Goal: Task Accomplishment & Management: Manage account settings

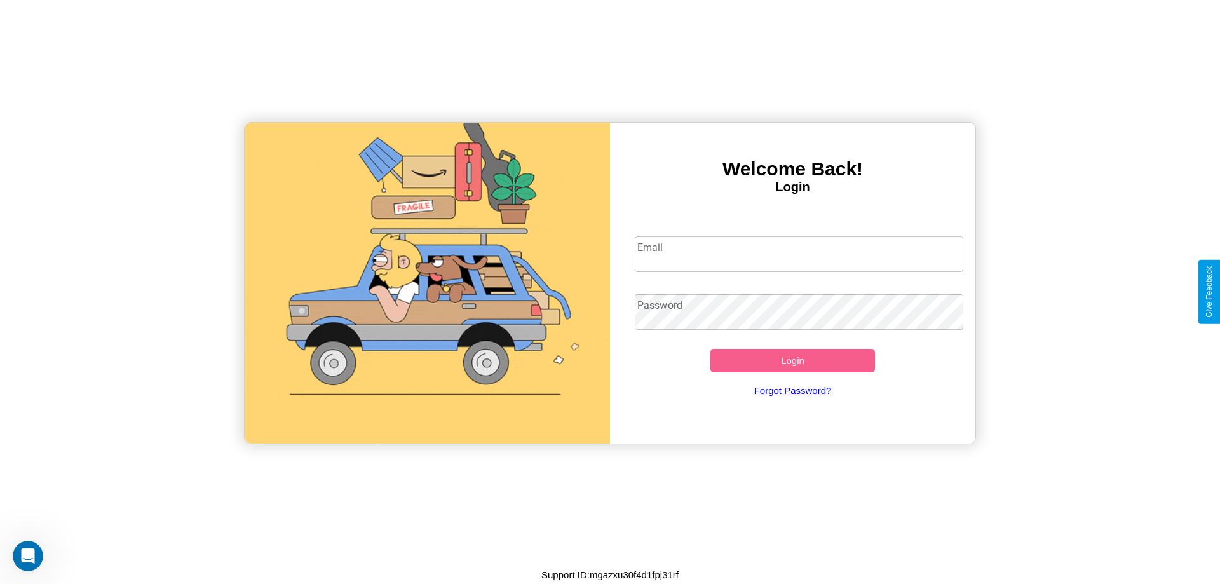
click at [798, 253] on input "Email" at bounding box center [799, 254] width 329 height 36
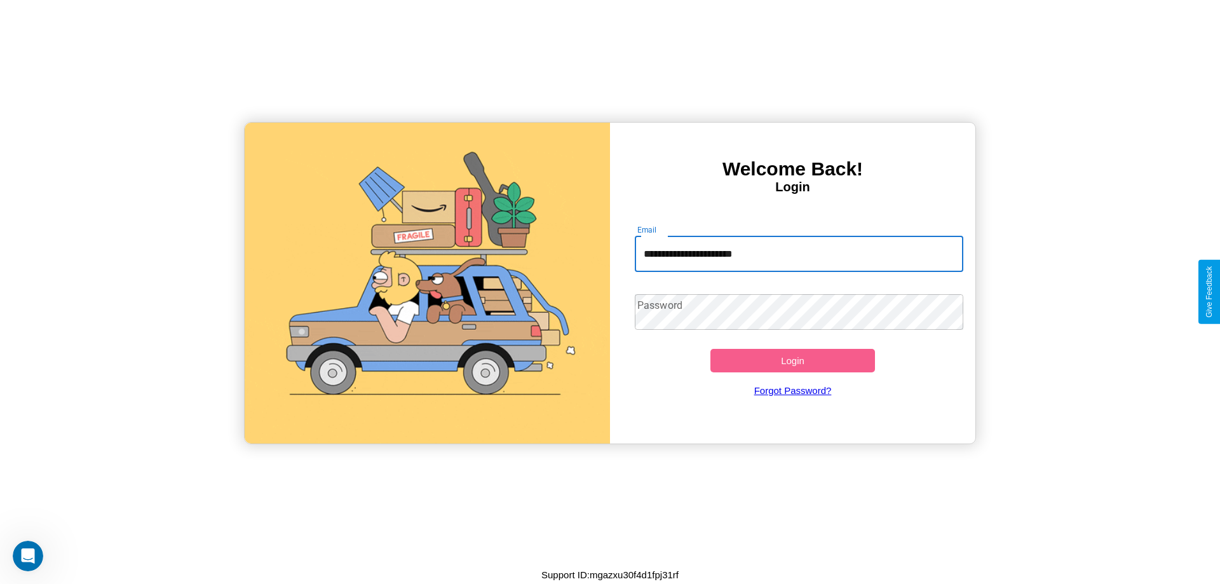
type input "**********"
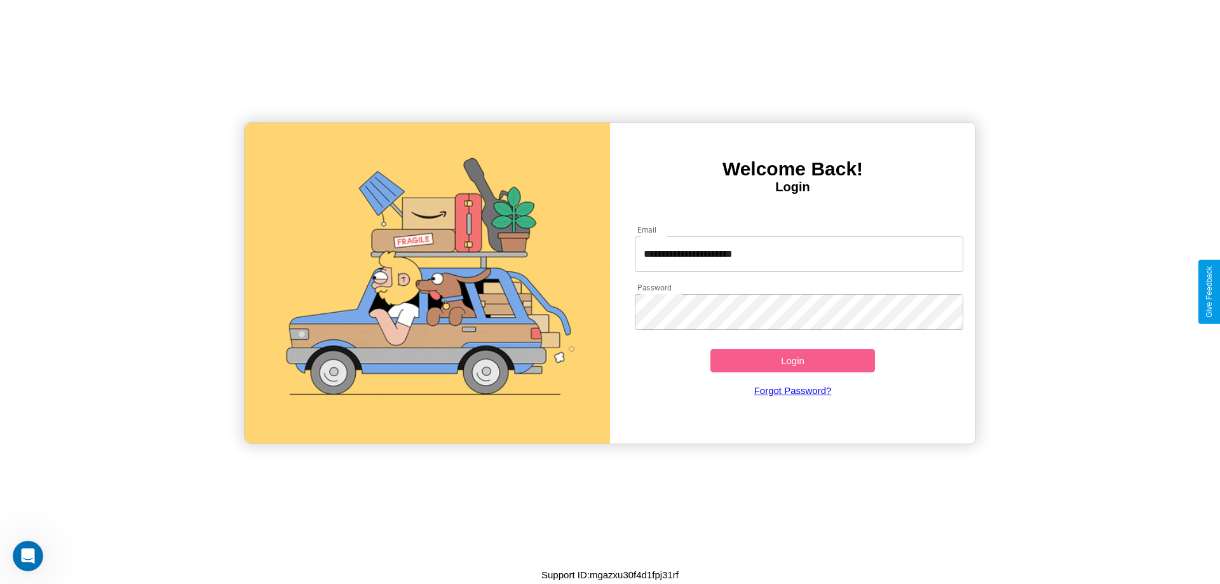
click at [792, 360] on button "Login" at bounding box center [792, 361] width 165 height 24
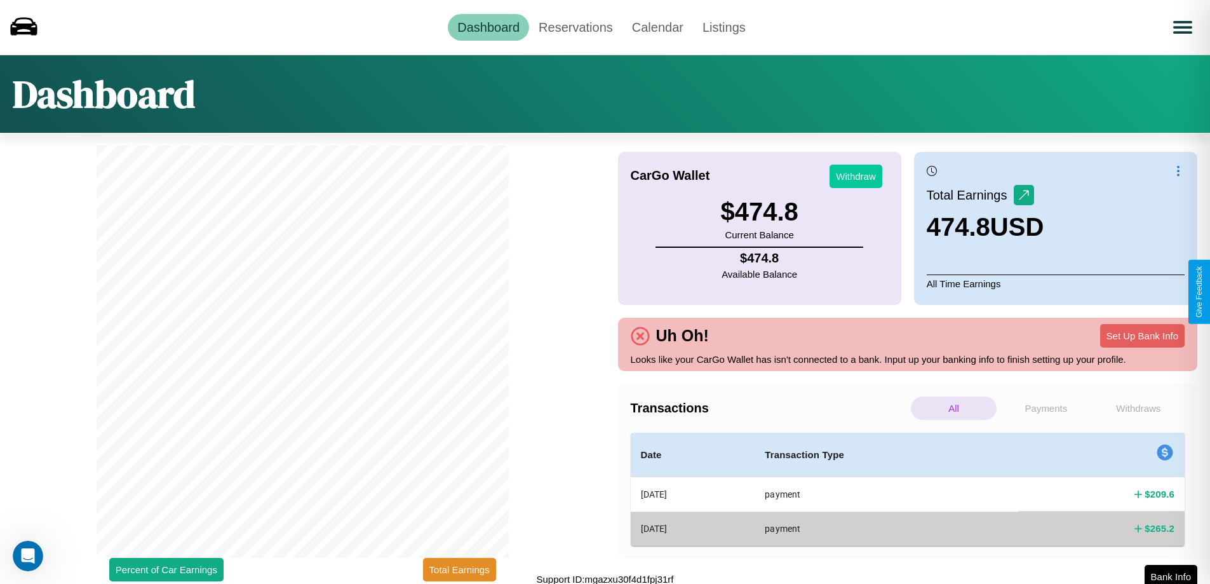
click at [856, 176] on button "Withdraw" at bounding box center [856, 177] width 53 height 24
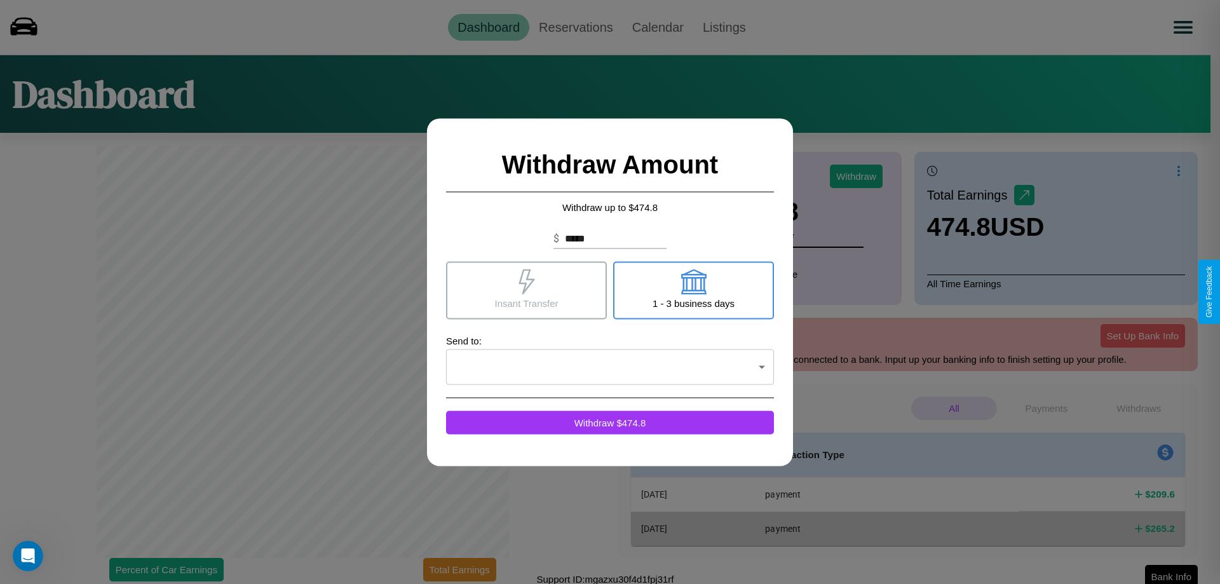
click at [526, 290] on icon at bounding box center [526, 281] width 16 height 25
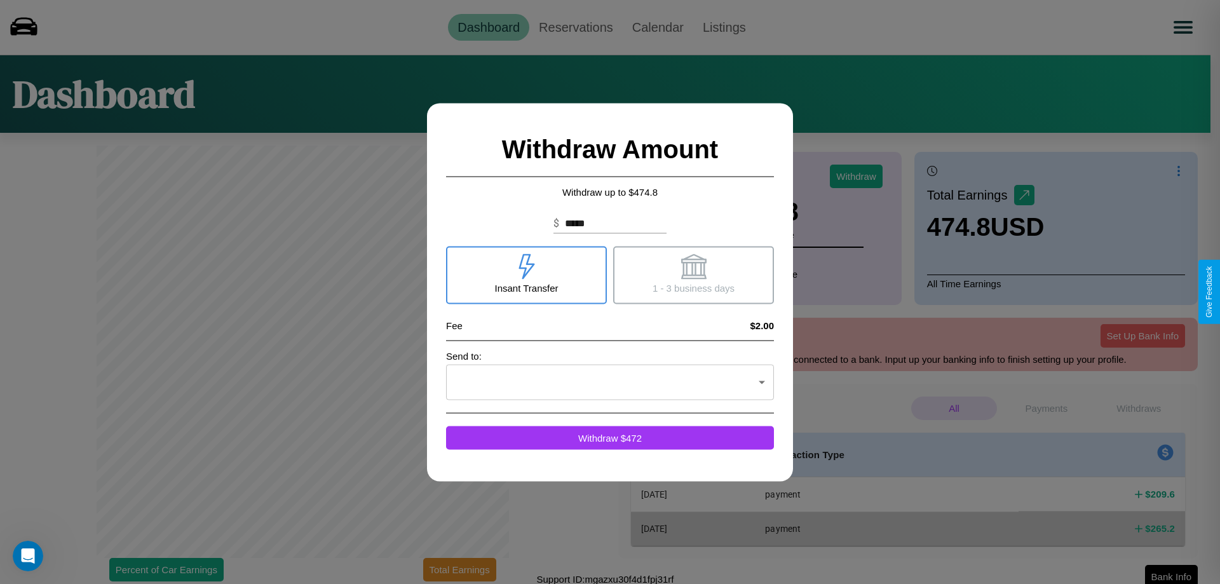
click at [693, 274] on icon at bounding box center [692, 265] width 25 height 25
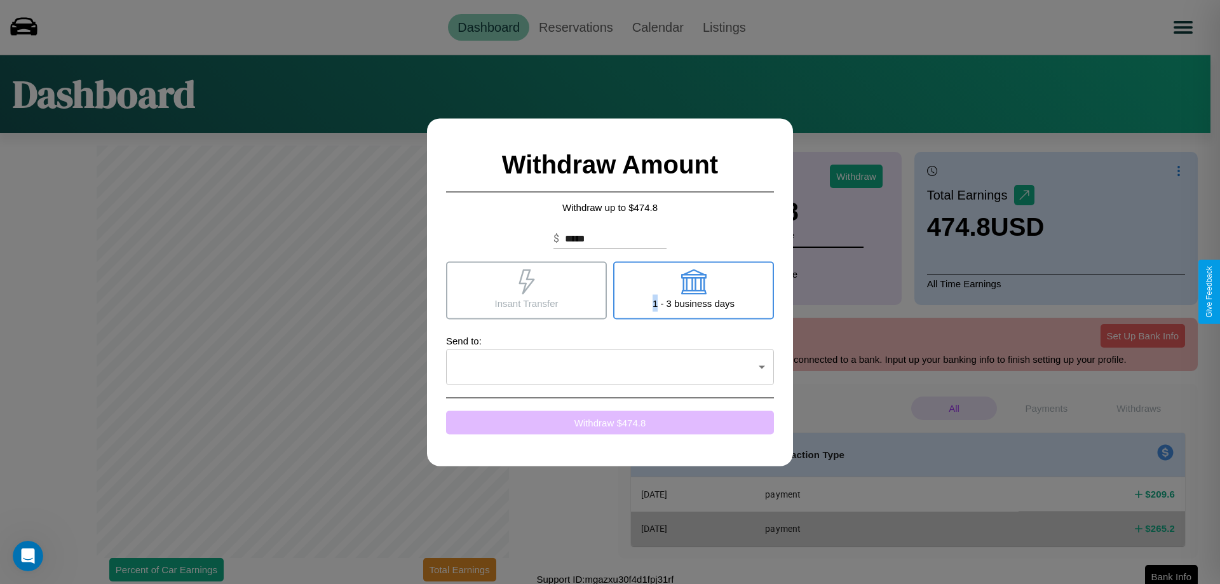
click at [610, 422] on button "Withdraw $ 474.8" at bounding box center [610, 422] width 328 height 24
